Goal: Information Seeking & Learning: Stay updated

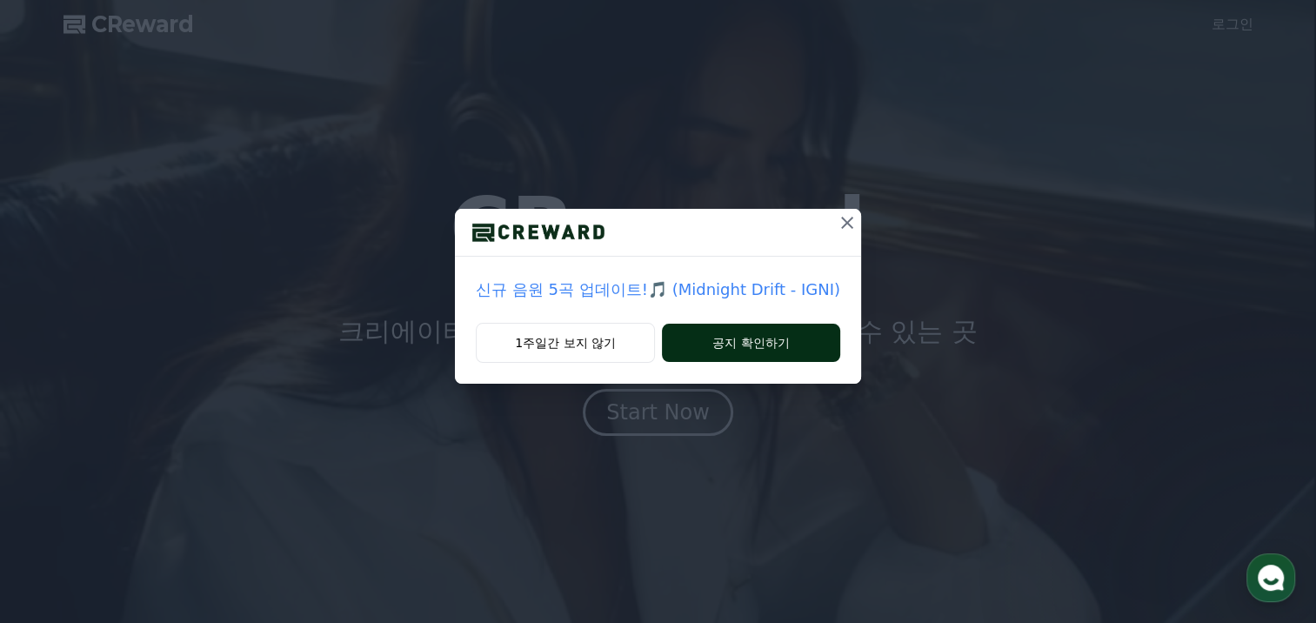
click at [740, 342] on button "공지 확인하기" at bounding box center [751, 343] width 178 height 38
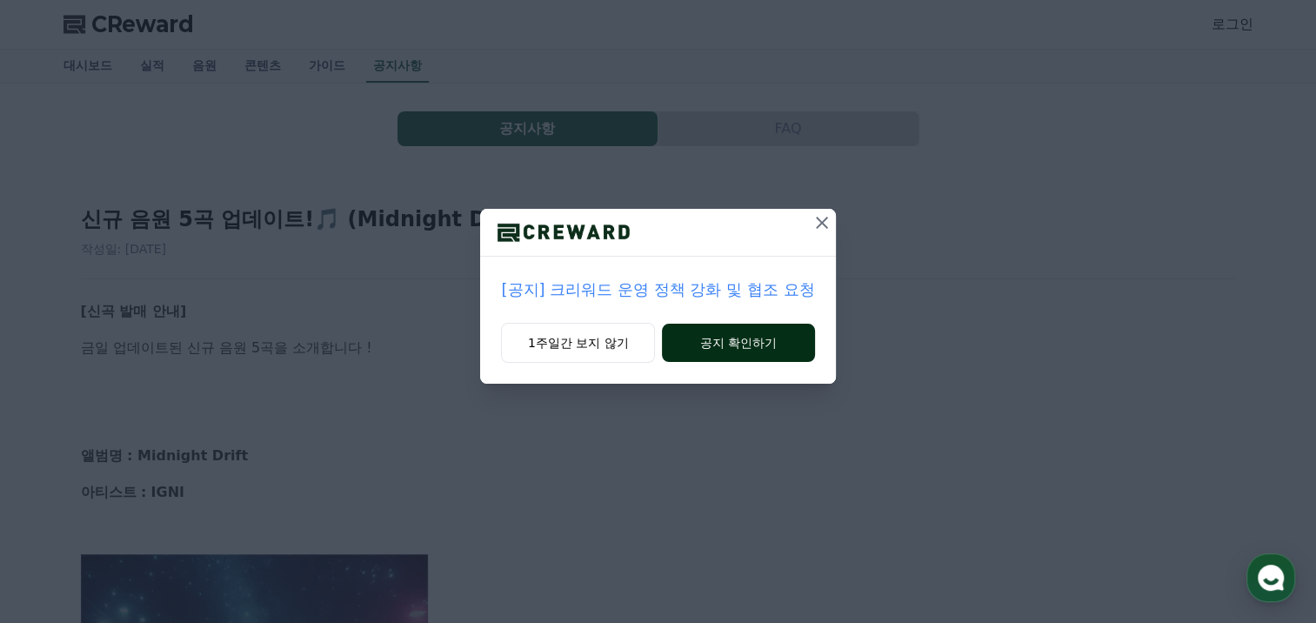
click at [720, 338] on button "공지 확인하기" at bounding box center [738, 343] width 152 height 38
